Goal: Information Seeking & Learning: Learn about a topic

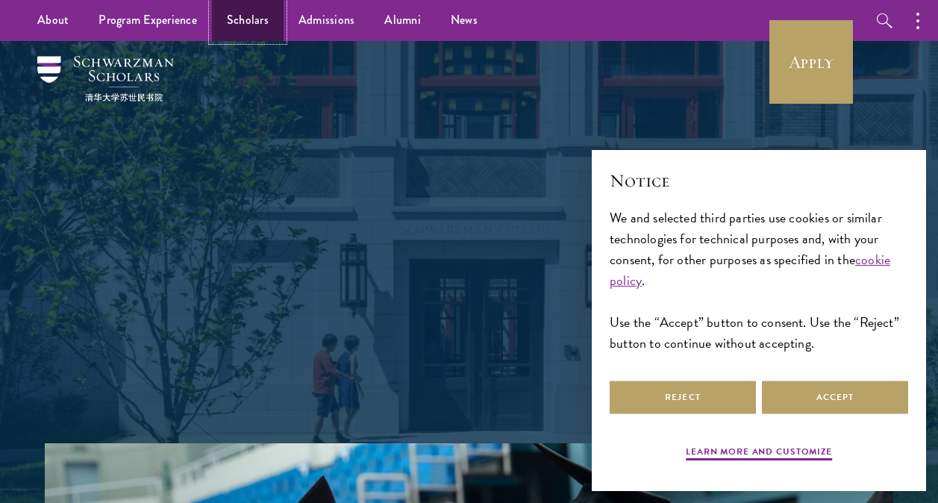
drag, startPoint x: 0, startPoint y: 0, endPoint x: 240, endPoint y: 22, distance: 241.4
click at [240, 22] on link "Scholars" at bounding box center [248, 20] width 72 height 41
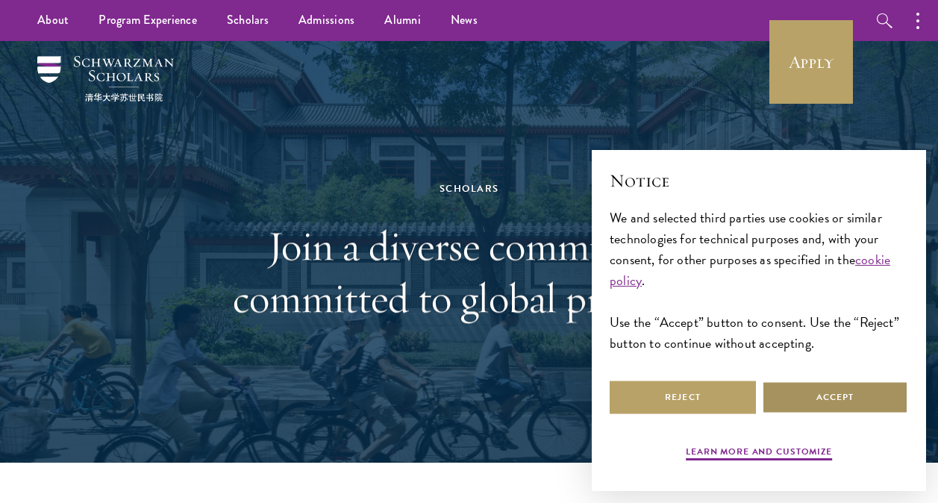
click at [824, 396] on button "Accept" at bounding box center [835, 398] width 146 height 34
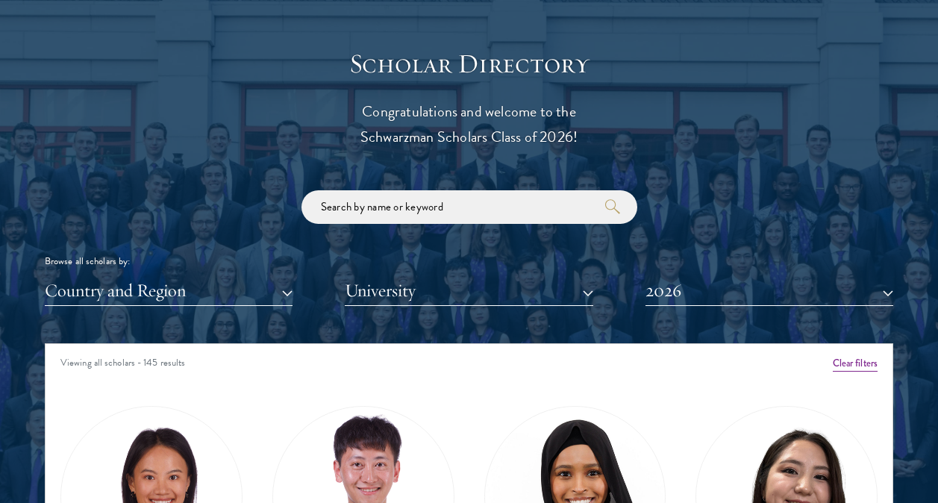
scroll to position [1604, 0]
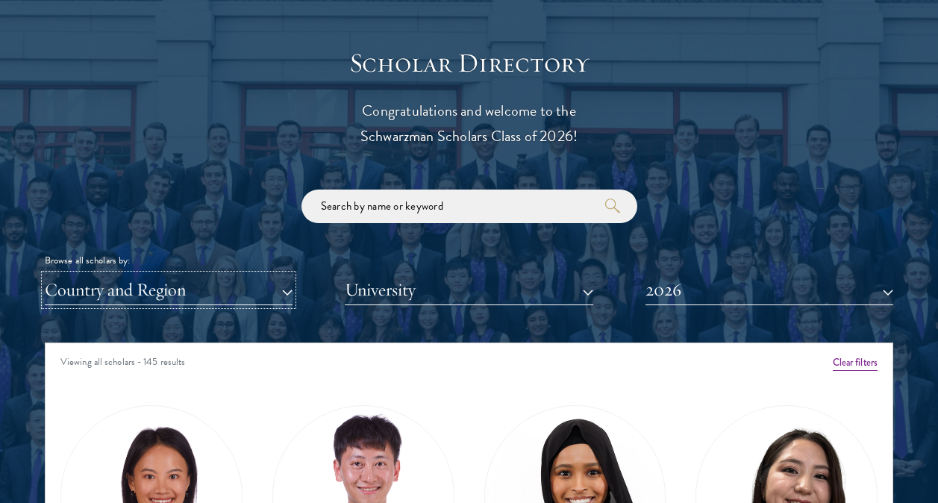
click at [156, 291] on button "Country and Region" at bounding box center [169, 290] width 248 height 31
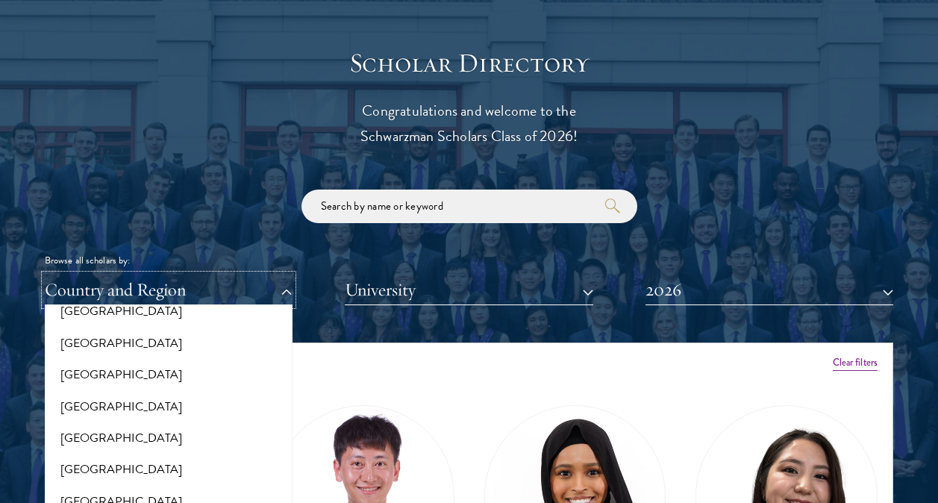
scroll to position [242, 0]
click at [81, 406] on button "[GEOGRAPHIC_DATA]" at bounding box center [168, 407] width 239 height 31
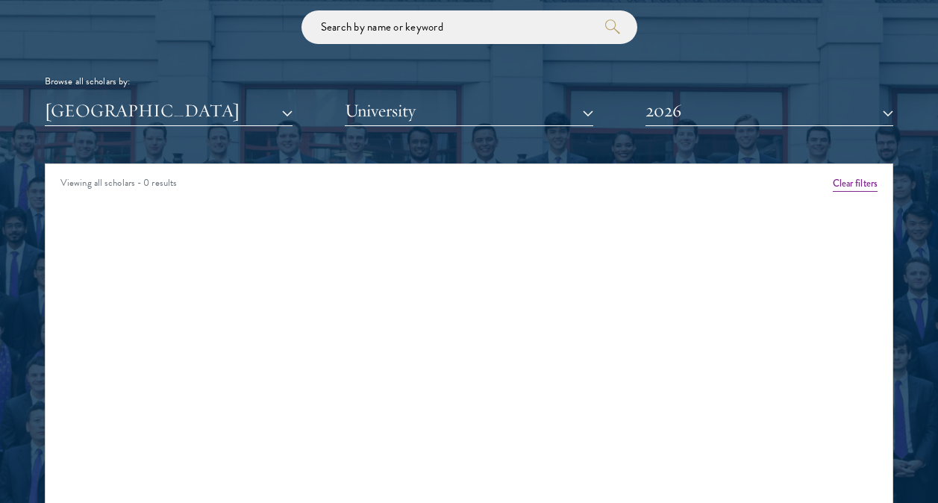
scroll to position [1784, 0]
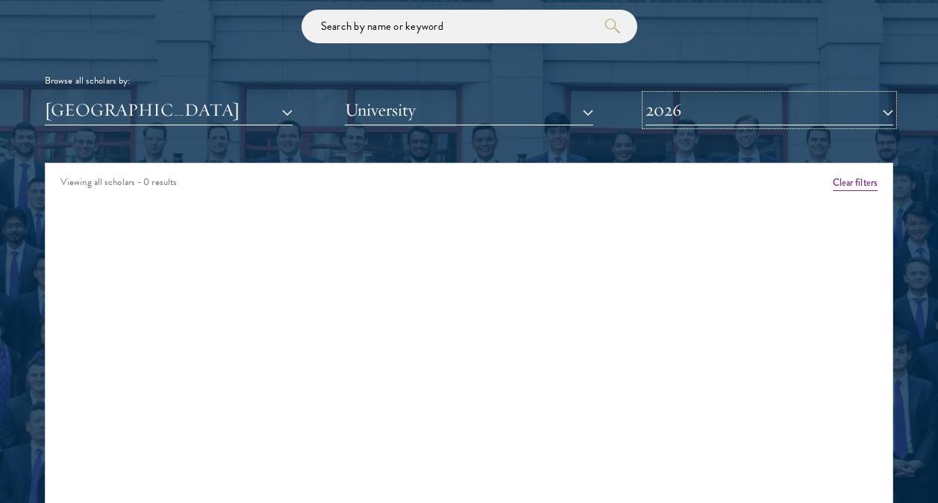
click at [680, 110] on button "2026" at bounding box center [770, 110] width 248 height 31
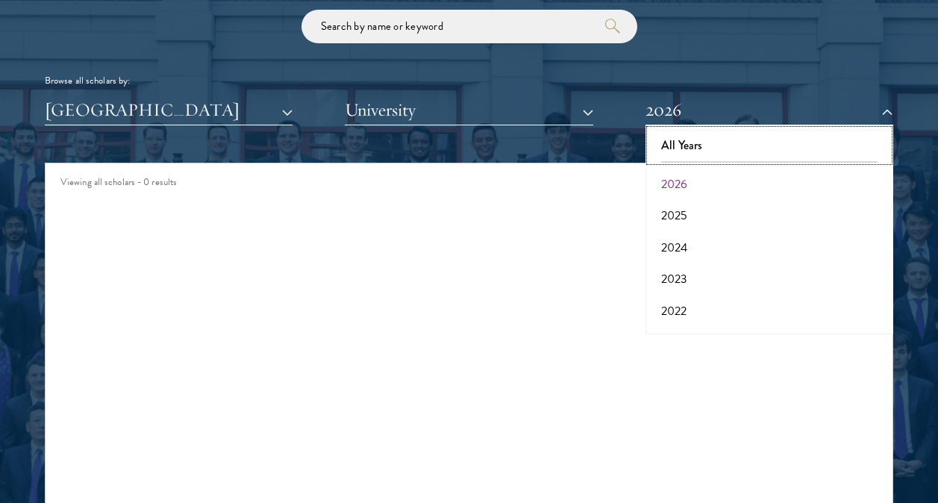
click at [681, 149] on button "All Years" at bounding box center [769, 145] width 239 height 31
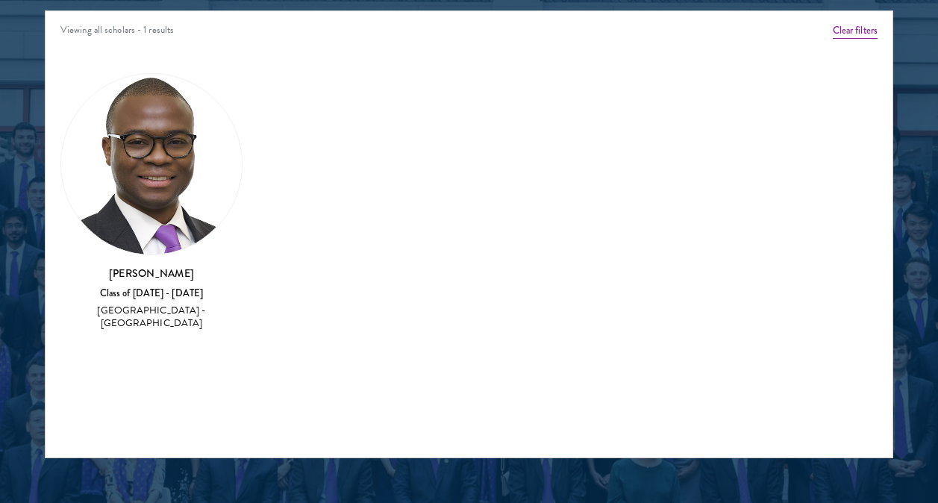
scroll to position [1968, 0]
